Goal: Information Seeking & Learning: Learn about a topic

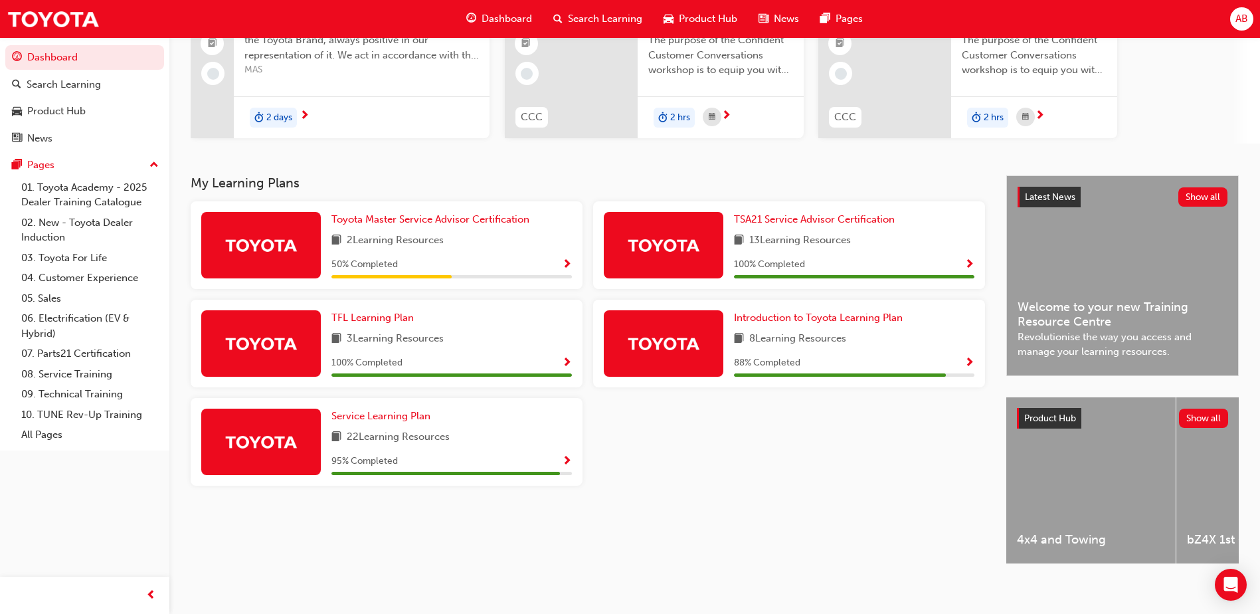
scroll to position [160, 0]
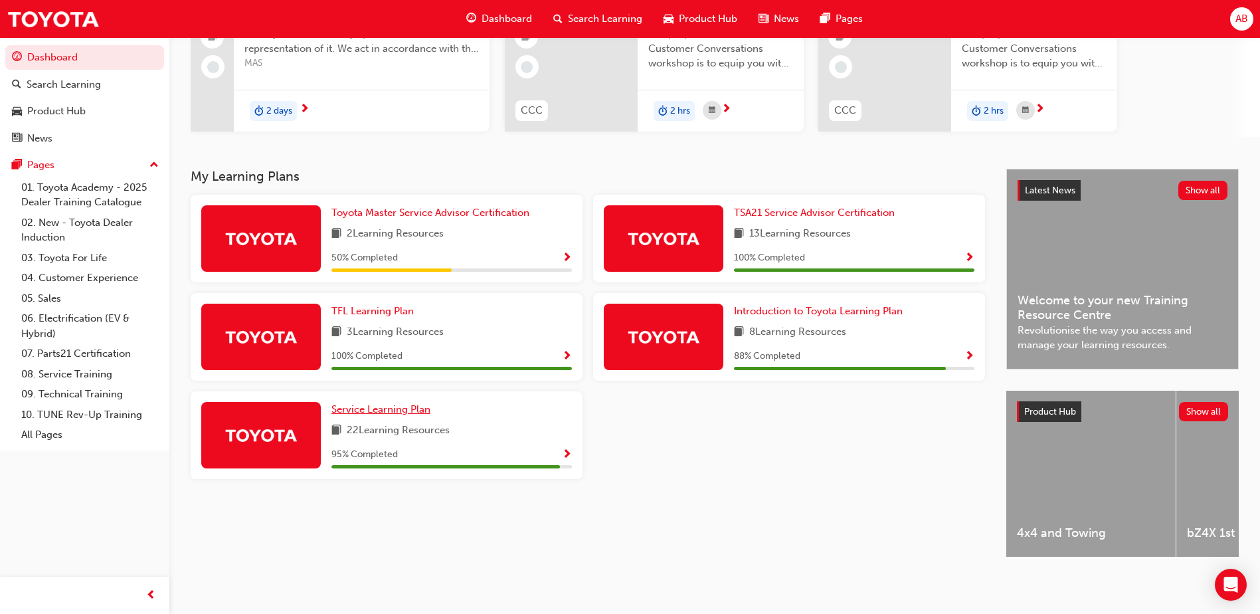
click at [385, 404] on span "Service Learning Plan" at bounding box center [380, 409] width 99 height 12
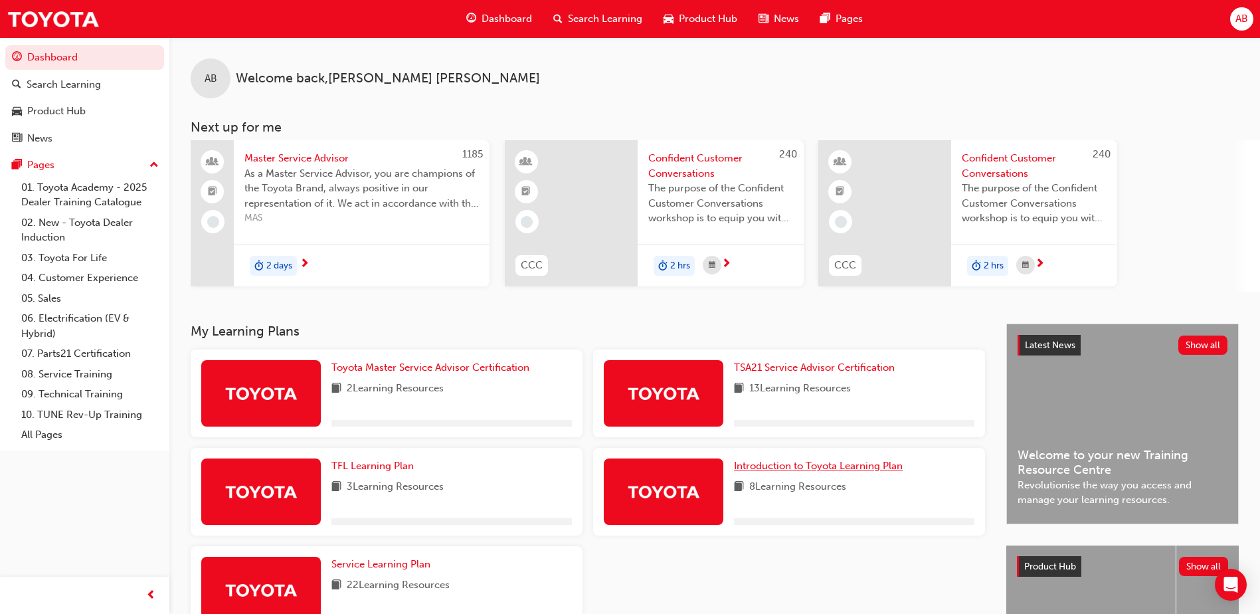
click at [820, 462] on span "Introduction to Toyota Learning Plan" at bounding box center [818, 466] width 169 height 12
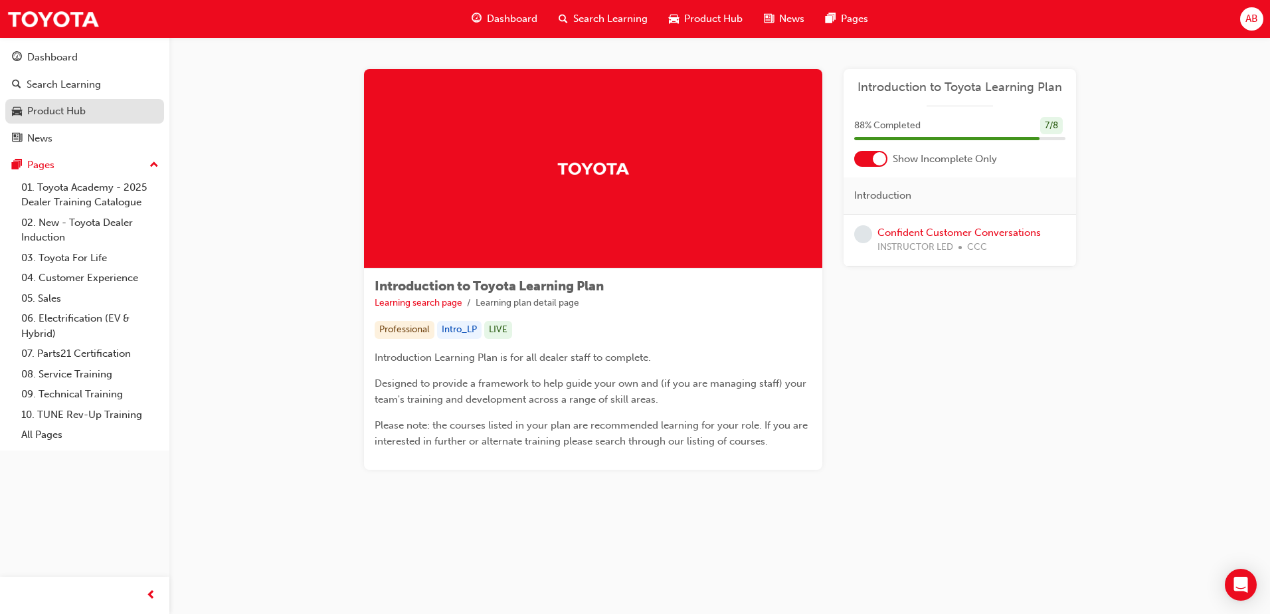
click at [71, 101] on link "Product Hub" at bounding box center [84, 111] width 159 height 25
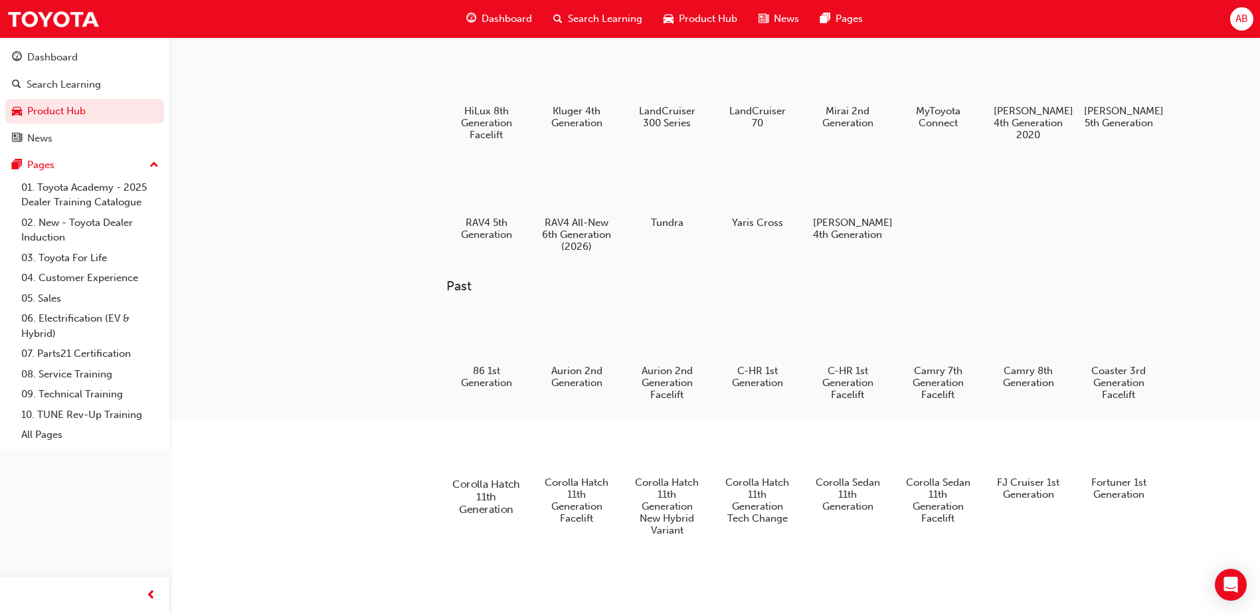
scroll to position [260, 0]
click at [943, 109] on h5 "MyToyota Connect" at bounding box center [938, 121] width 74 height 25
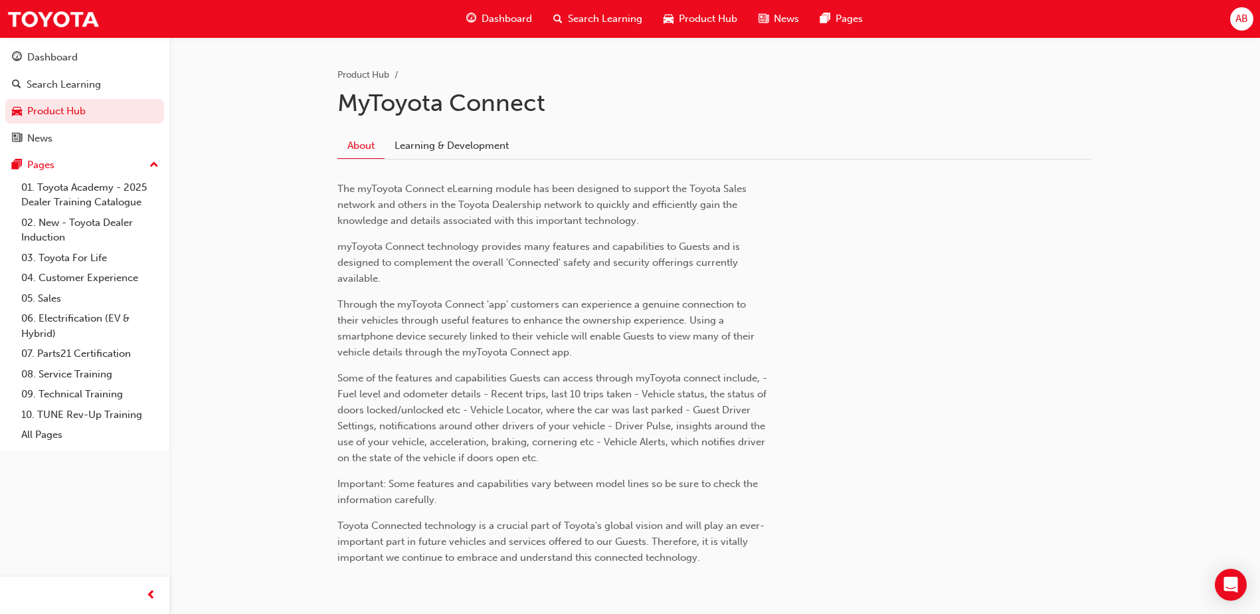
scroll to position [50, 0]
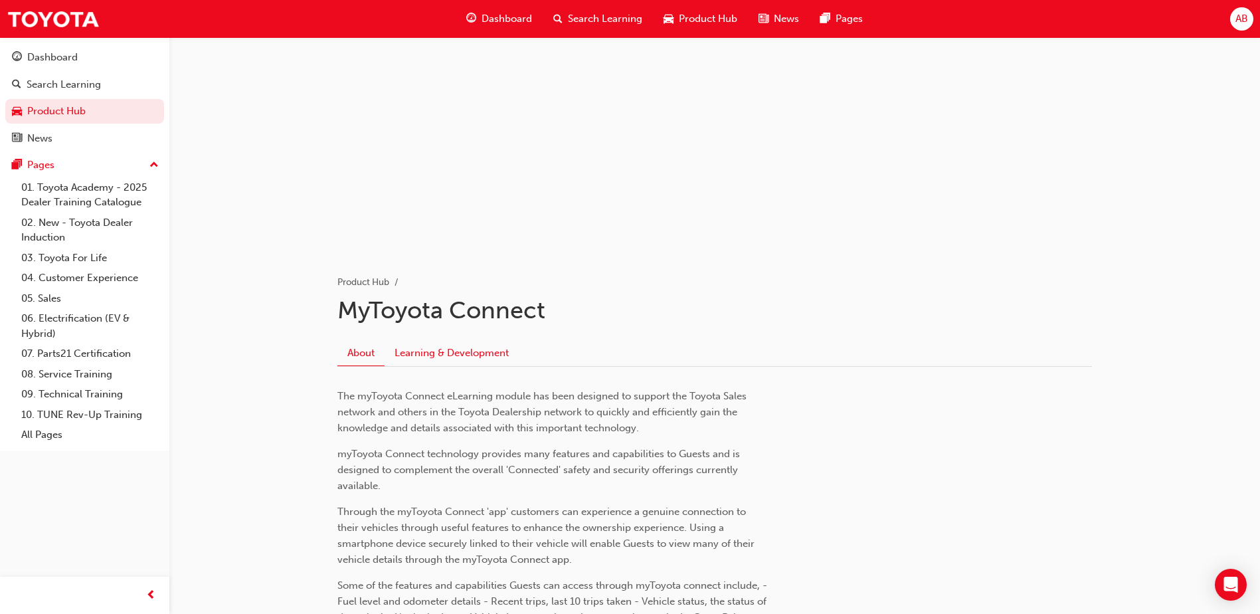
click at [404, 360] on link "Learning & Development" at bounding box center [452, 352] width 134 height 25
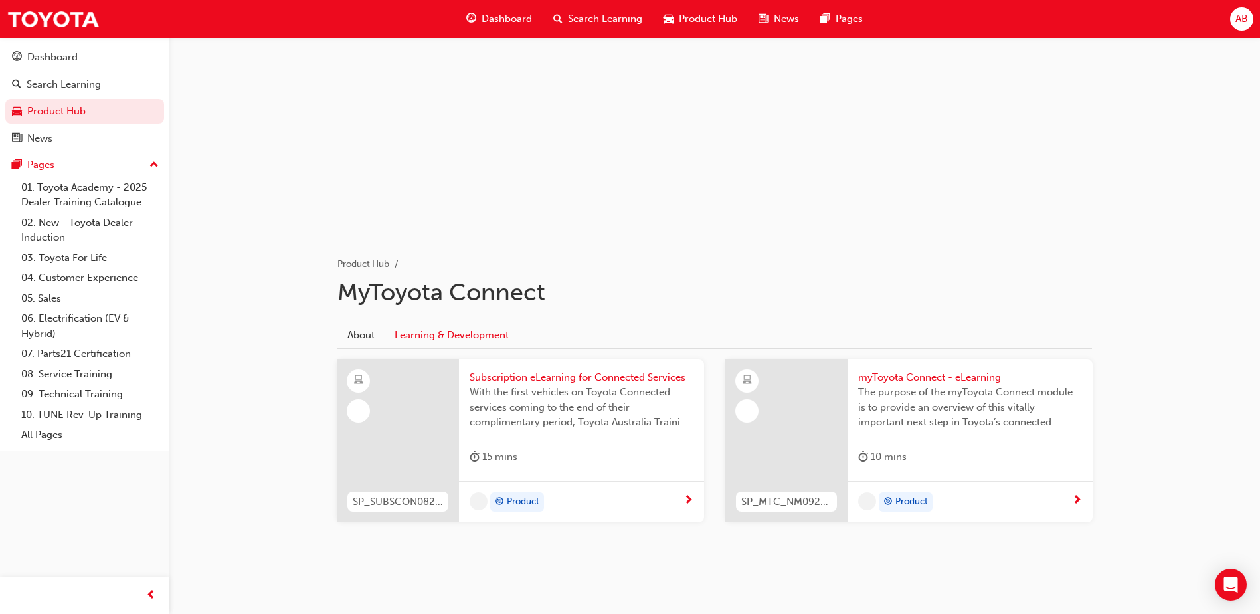
scroll to position [73, 0]
